Goal: Information Seeking & Learning: Learn about a topic

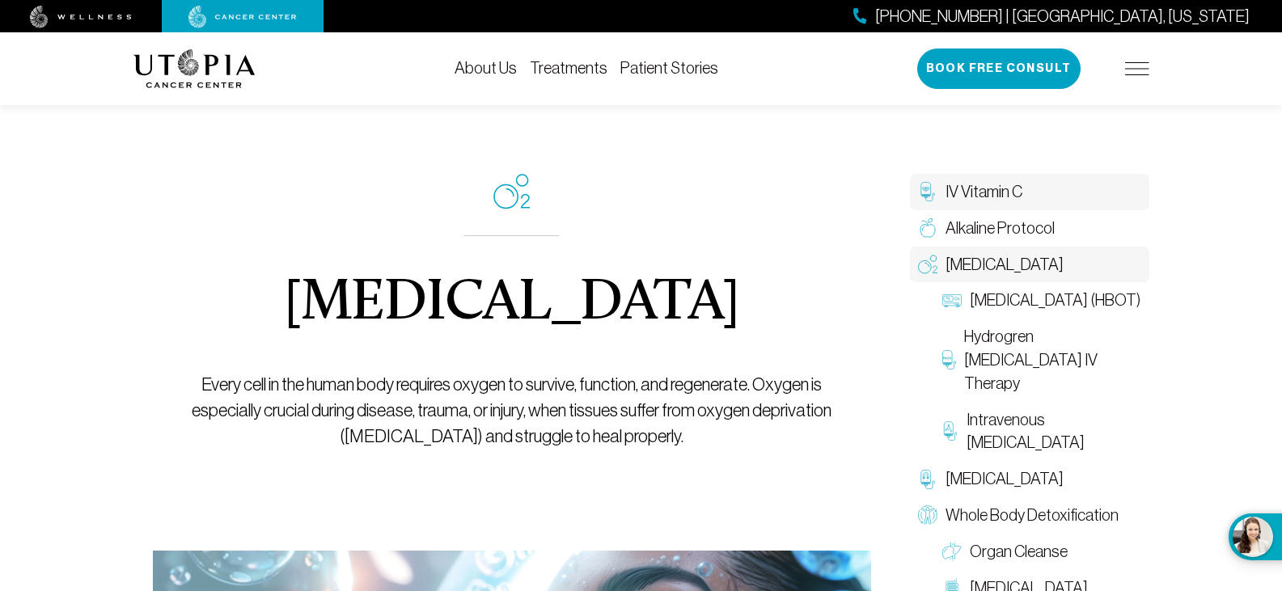
click at [986, 194] on span "IV Vitamin C" at bounding box center [983, 191] width 77 height 23
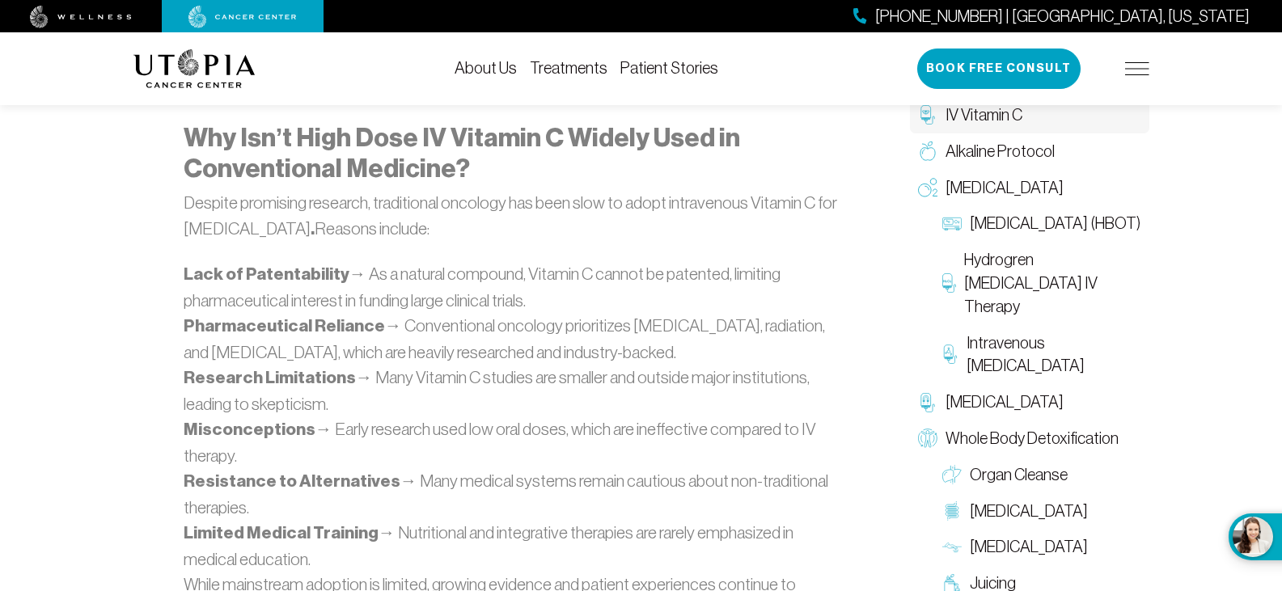
scroll to position [2345, 0]
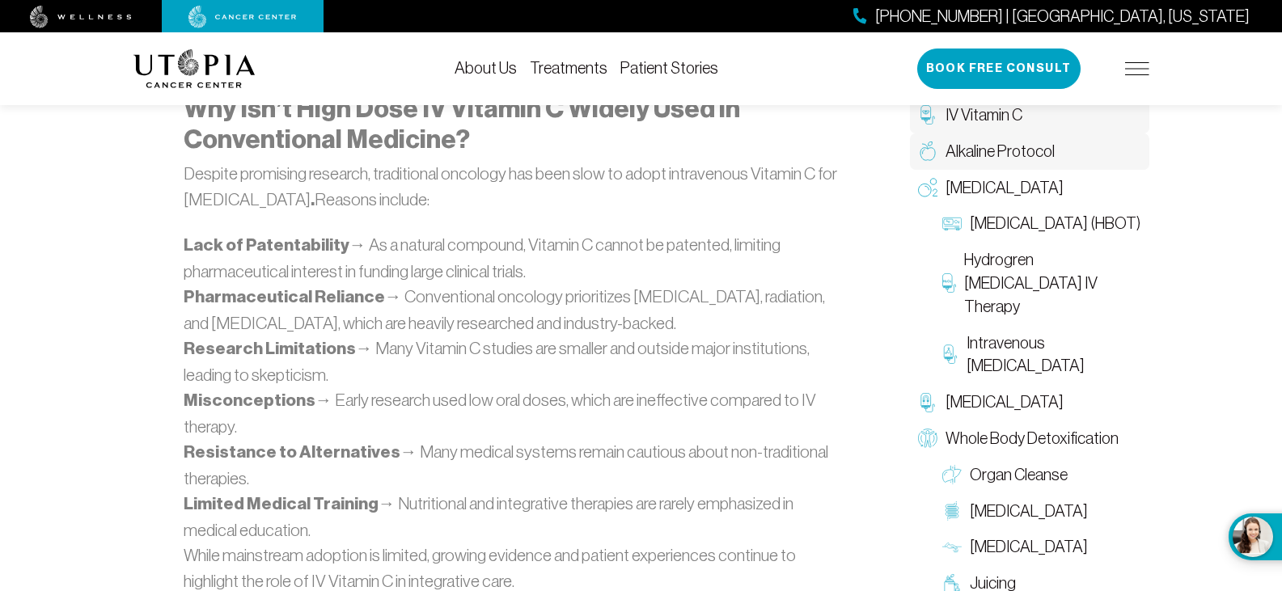
click at [1024, 148] on span "Alkaline Protocol" at bounding box center [999, 151] width 109 height 23
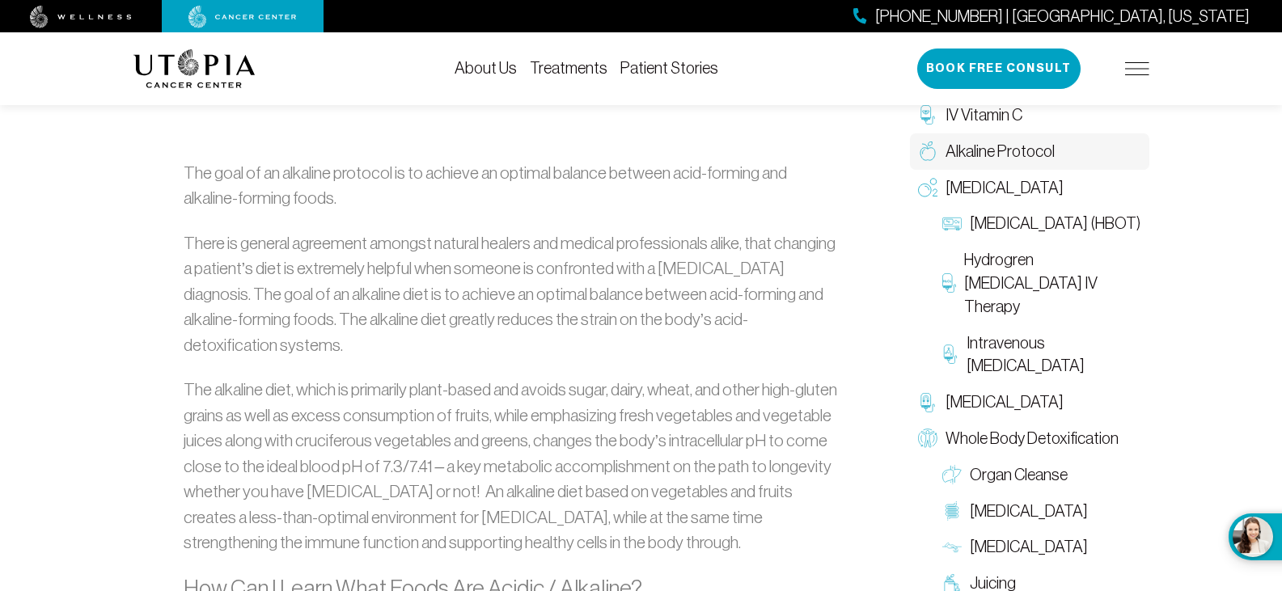
scroll to position [970, 0]
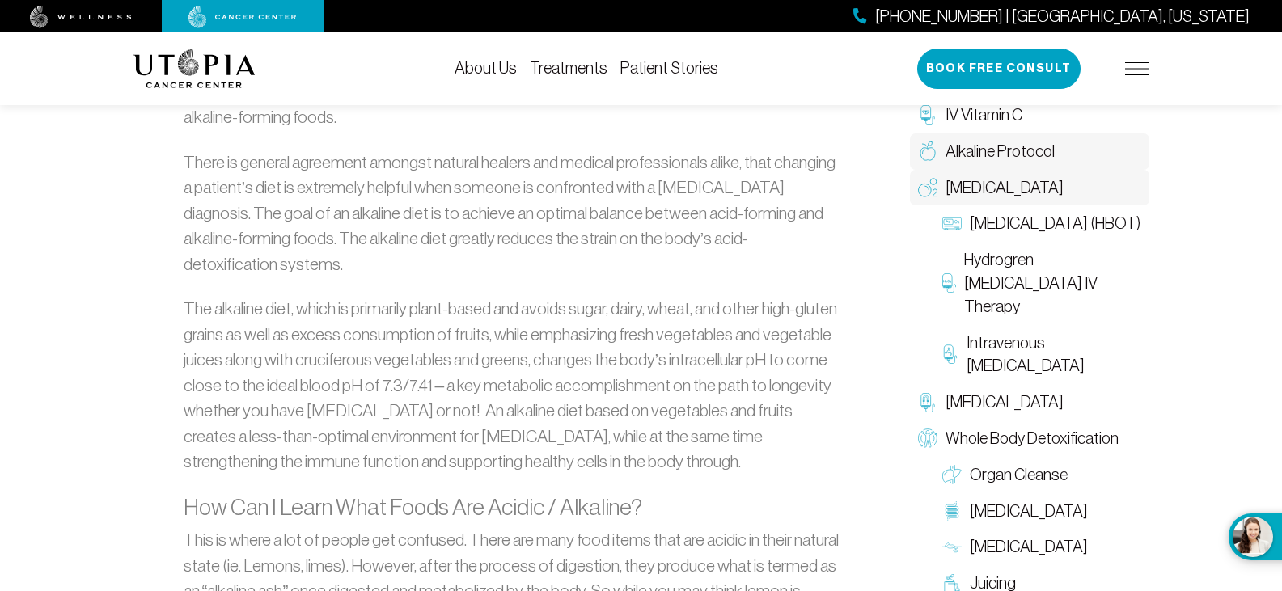
click at [1001, 192] on span "[MEDICAL_DATA]" at bounding box center [1004, 187] width 118 height 23
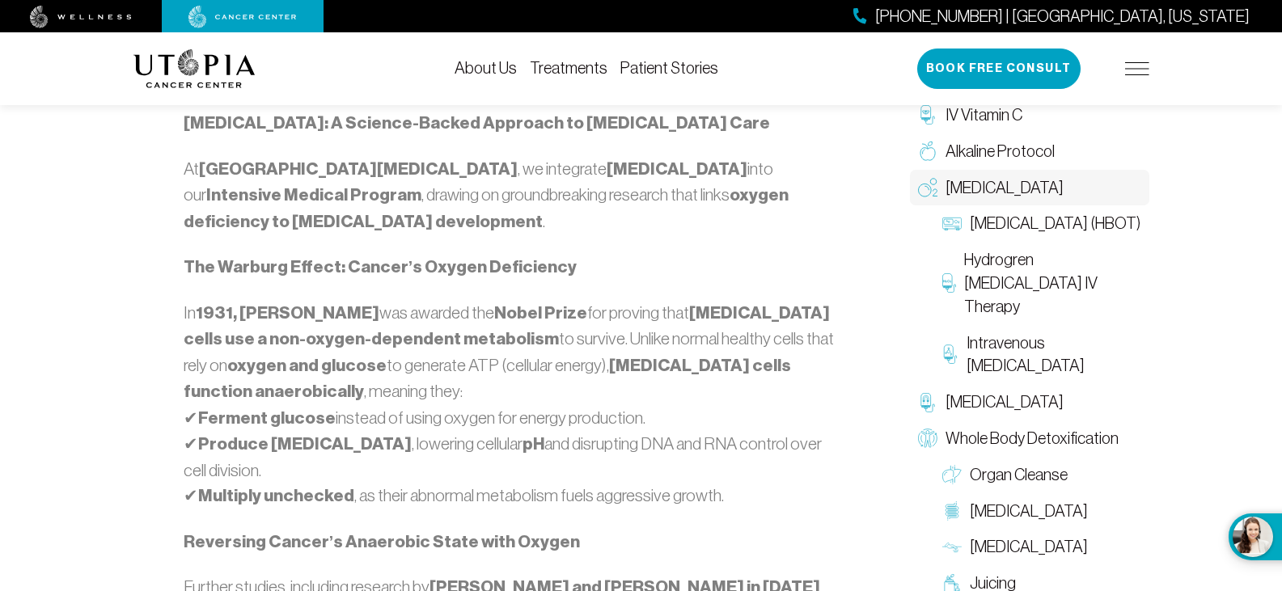
scroll to position [809, 0]
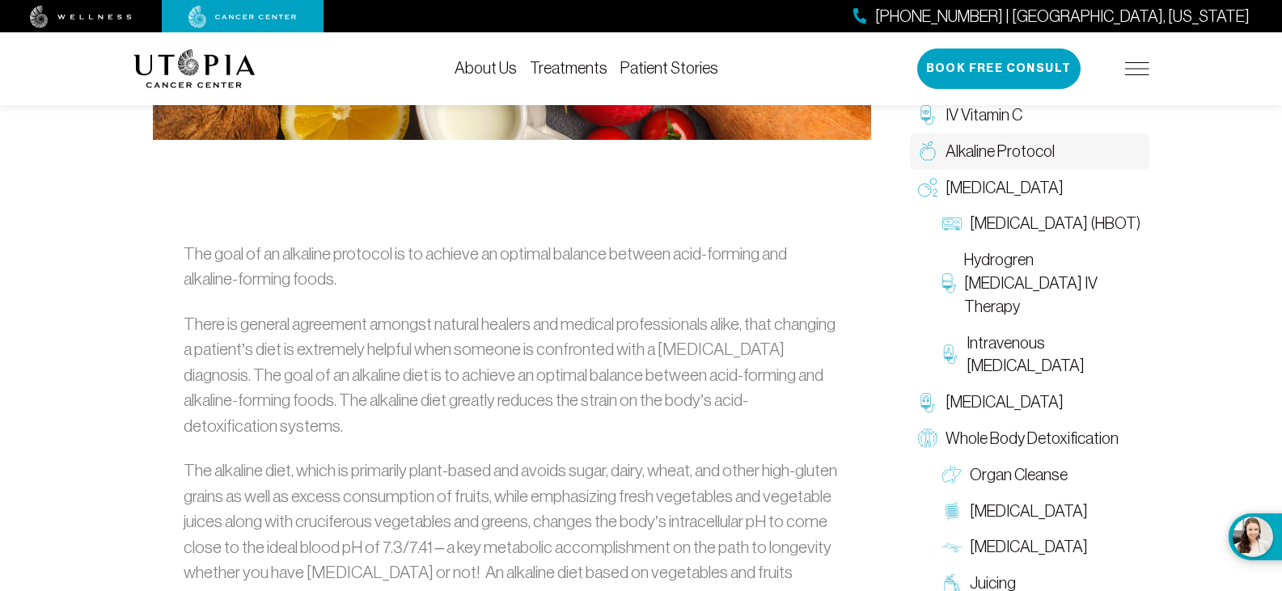
scroll to position [970, 0]
